Goal: Task Accomplishment & Management: Use online tool/utility

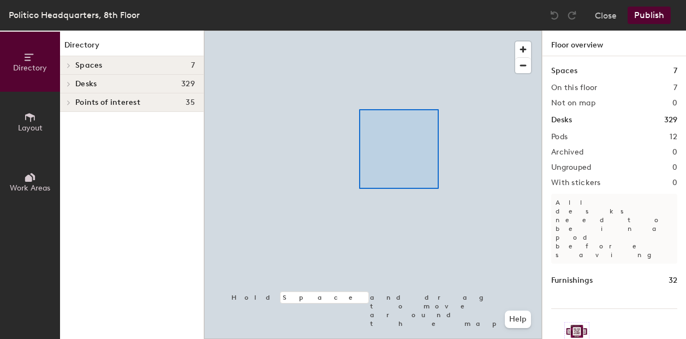
click at [349, 31] on div at bounding box center [373, 31] width 338 height 0
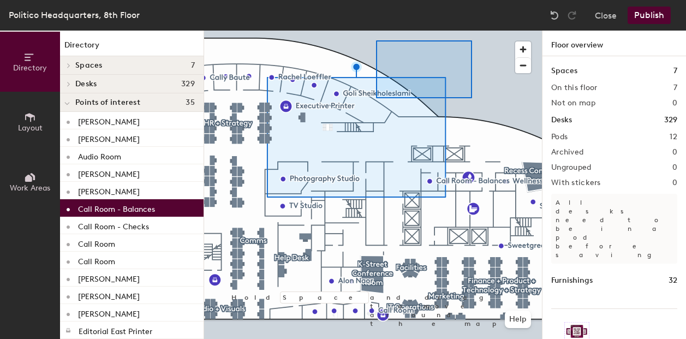
click at [377, 31] on div at bounding box center [373, 31] width 338 height 0
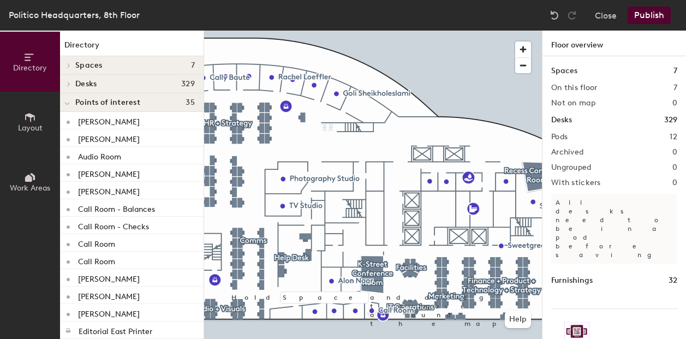
click at [400, 0] on html "Skip navigation Schedule Office People Analytics Visits Deliveries Services Man…" at bounding box center [343, 169] width 686 height 339
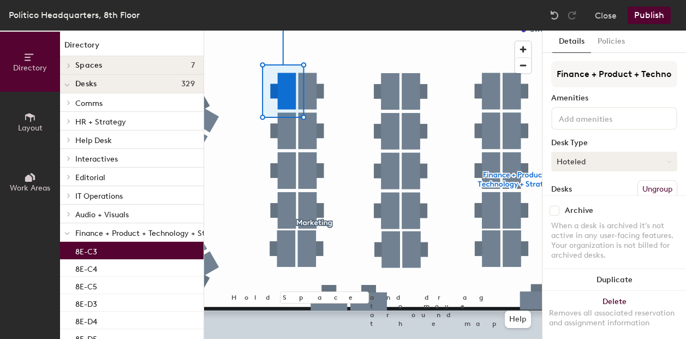
click at [569, 166] on button "Hoteled" at bounding box center [614, 162] width 126 height 20
click at [586, 193] on div "Assigned" at bounding box center [605, 195] width 109 height 16
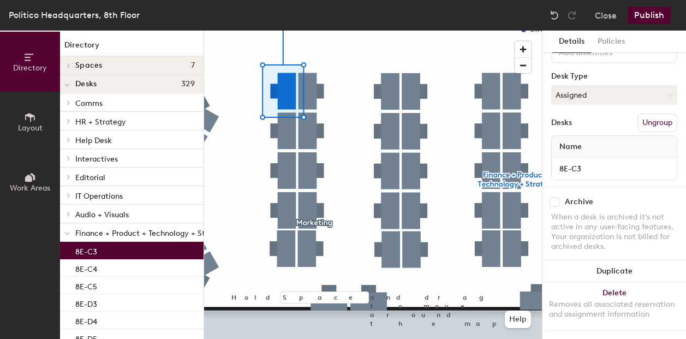
click at [653, 22] on button "Publish" at bounding box center [648, 15] width 43 height 17
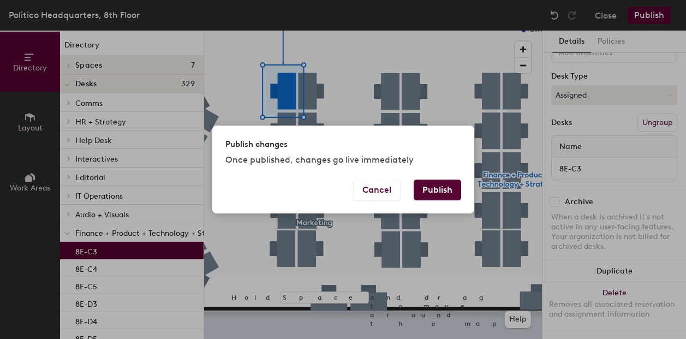
click at [443, 188] on button "Publish" at bounding box center [436, 189] width 47 height 21
